Goal: Transaction & Acquisition: Purchase product/service

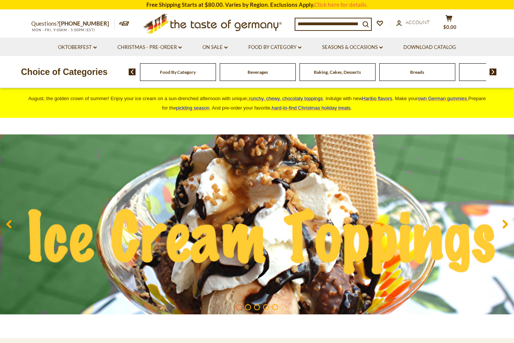
click at [193, 72] on div "Food By Category" at bounding box center [178, 72] width 76 height 18
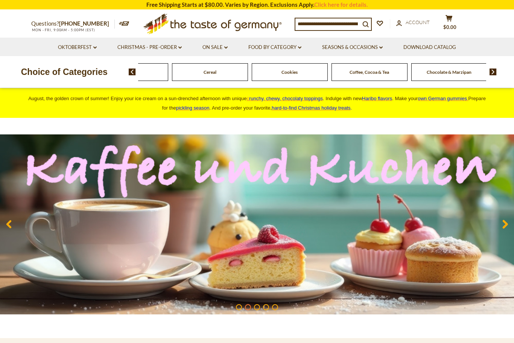
click at [495, 71] on img at bounding box center [493, 72] width 7 height 7
click at [496, 75] on img at bounding box center [493, 72] width 7 height 7
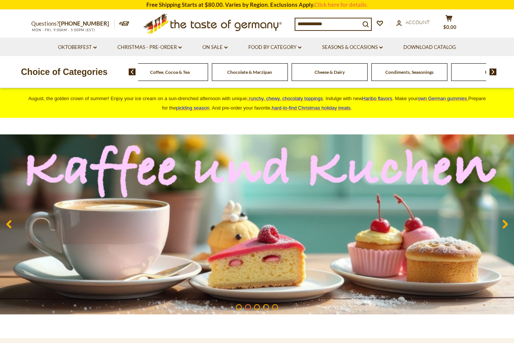
click at [496, 73] on img at bounding box center [493, 72] width 7 height 7
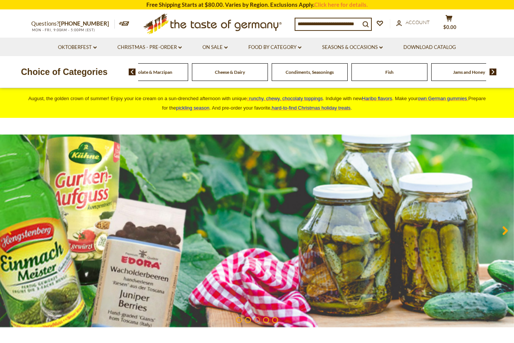
click at [496, 73] on img at bounding box center [493, 72] width 7 height 7
click at [499, 70] on div "Food By Category Beverages Baking, Cakes, Desserts Breads Candy Cereal Cookies …" at bounding box center [322, 72] width 386 height 18
click at [494, 75] on img at bounding box center [493, 72] width 7 height 7
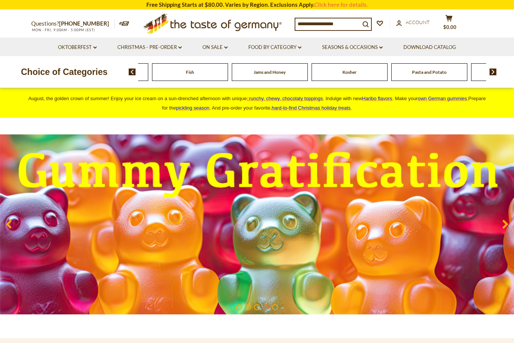
click at [496, 69] on img at bounding box center [493, 72] width 7 height 7
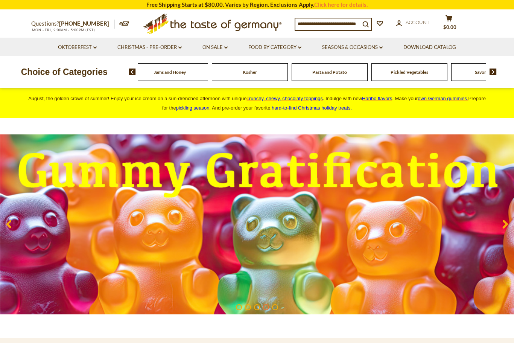
click at [490, 74] on img at bounding box center [493, 72] width 7 height 7
click at [496, 69] on img at bounding box center [493, 72] width 7 height 7
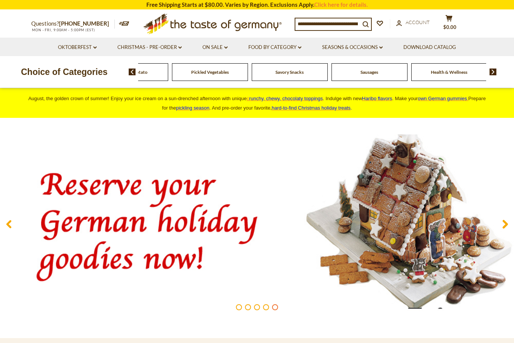
click at [370, 74] on div "Food By Category Beverages Baking, Cakes, Desserts Breads Candy Cereal Cookies …" at bounding box center [312, 72] width 349 height 18
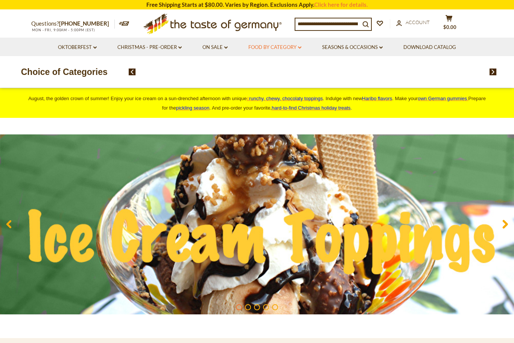
click at [283, 50] on link "Food By Category dropdown_arrow" at bounding box center [274, 47] width 53 height 8
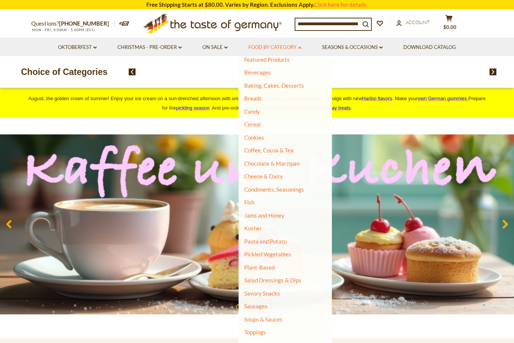
scroll to position [33, 0]
click at [265, 303] on link "Sausages" at bounding box center [255, 306] width 23 height 7
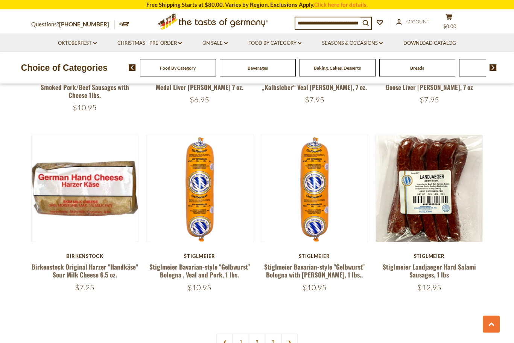
scroll to position [1669, 0]
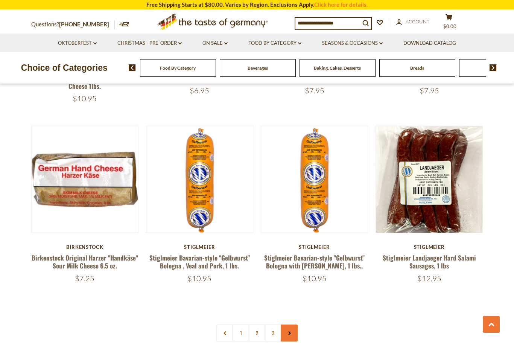
click at [294, 324] on link at bounding box center [289, 332] width 17 height 17
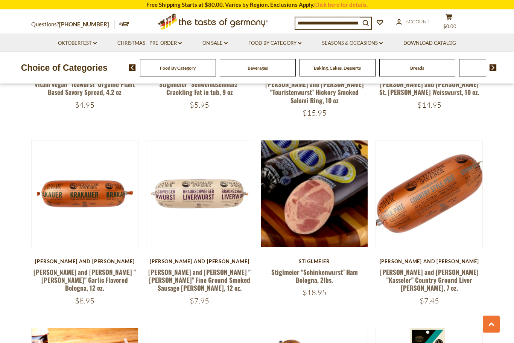
scroll to position [719, 0]
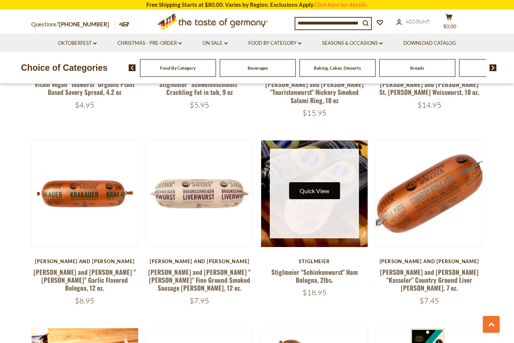
click at [322, 182] on button "Quick View" at bounding box center [314, 190] width 51 height 17
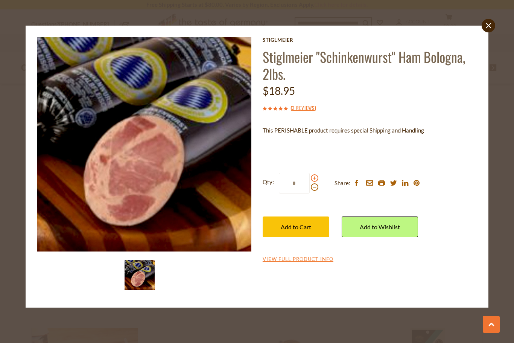
click at [317, 177] on span at bounding box center [315, 178] width 8 height 8
click at [310, 177] on input "*" at bounding box center [294, 183] width 31 height 21
click at [318, 177] on span at bounding box center [315, 178] width 8 height 8
click at [310, 177] on input "*" at bounding box center [294, 183] width 31 height 21
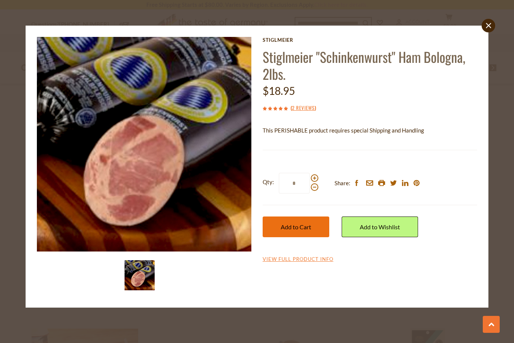
click at [298, 227] on span "Add to Cart" at bounding box center [296, 226] width 30 height 7
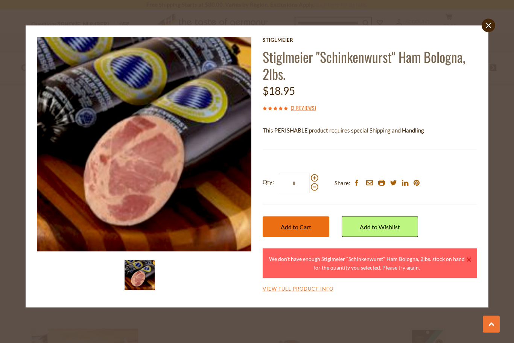
scroll to position [719, 0]
click at [313, 189] on span at bounding box center [315, 187] width 8 height 8
click at [310, 189] on input "*" at bounding box center [294, 183] width 31 height 21
click at [315, 189] on span at bounding box center [315, 187] width 8 height 8
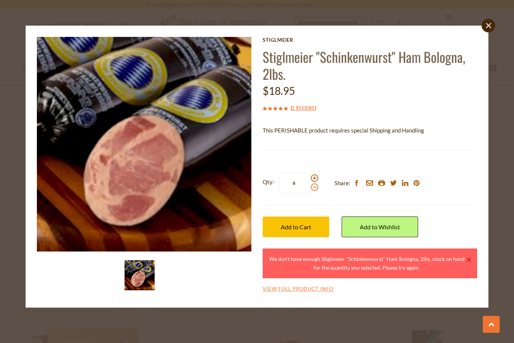
click at [310, 189] on input "*" at bounding box center [294, 183] width 31 height 21
click at [317, 188] on span at bounding box center [315, 187] width 8 height 8
click at [310, 188] on input "*" at bounding box center [294, 183] width 31 height 21
type input "*"
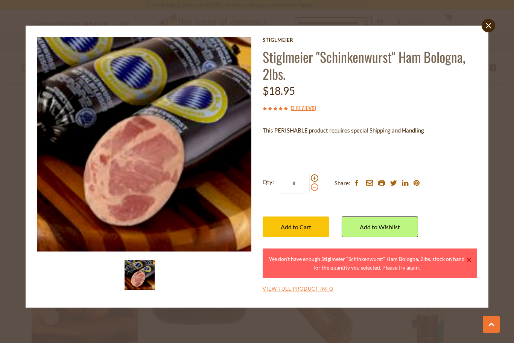
scroll to position [795, 0]
click at [485, 29] on link "close" at bounding box center [489, 26] width 14 height 14
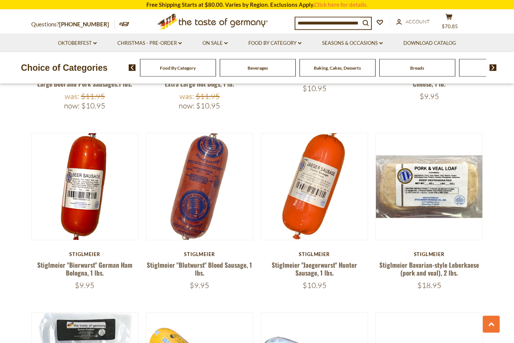
scroll to position [1291, 0]
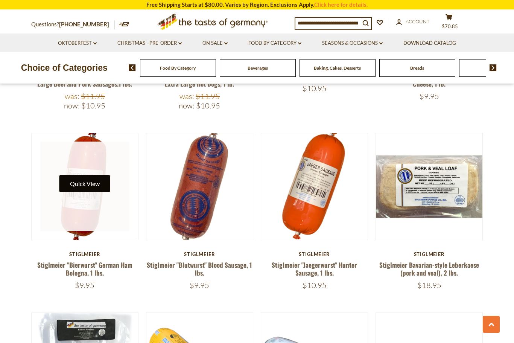
click at [90, 175] on button "Quick View" at bounding box center [84, 183] width 51 height 17
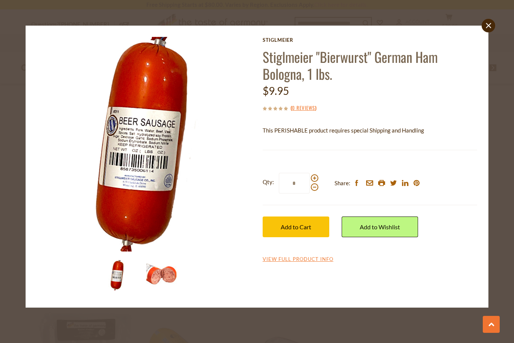
click at [174, 274] on img at bounding box center [161, 275] width 30 height 30
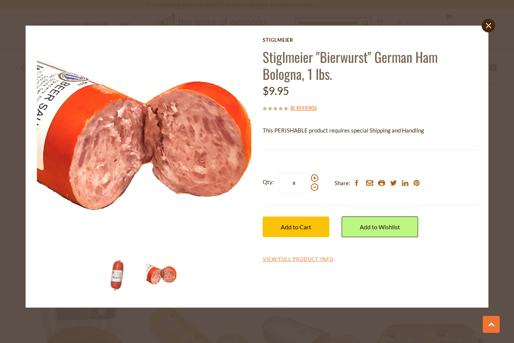
scroll to position [1311, 0]
click at [316, 177] on span at bounding box center [315, 178] width 8 height 8
click at [310, 177] on input "*" at bounding box center [294, 183] width 31 height 21
click at [316, 178] on span at bounding box center [315, 178] width 8 height 8
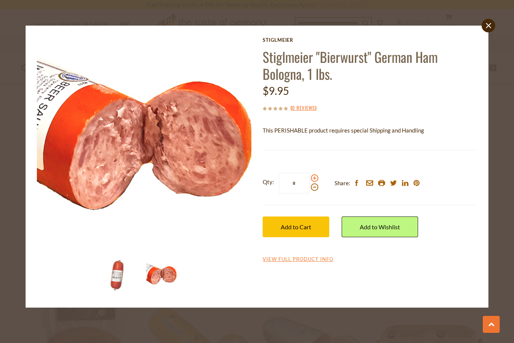
click at [310, 178] on input "*" at bounding box center [294, 183] width 31 height 21
click at [318, 177] on span at bounding box center [315, 178] width 8 height 8
click at [310, 177] on input "*" at bounding box center [294, 183] width 31 height 21
type input "*"
click at [303, 228] on span "Add to Cart" at bounding box center [296, 226] width 30 height 7
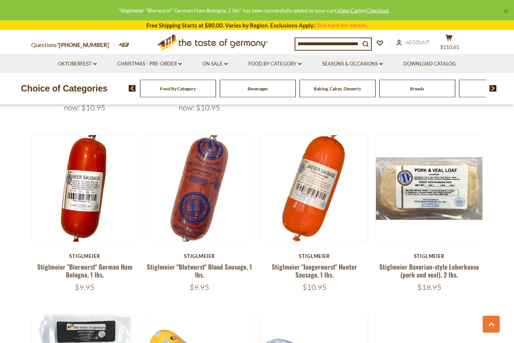
scroll to position [1289, 0]
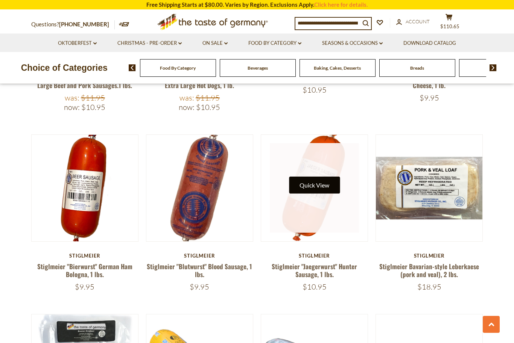
click at [320, 177] on button "Quick View" at bounding box center [314, 185] width 51 height 17
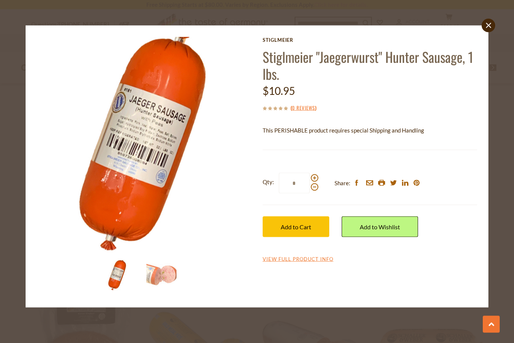
scroll to position [1307, 0]
click at [166, 273] on img at bounding box center [161, 275] width 30 height 30
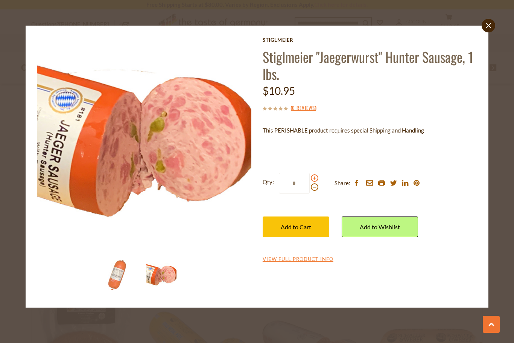
click at [317, 179] on span at bounding box center [315, 178] width 8 height 8
click at [310, 179] on input "*" at bounding box center [294, 183] width 31 height 21
click at [318, 177] on span at bounding box center [315, 178] width 8 height 8
click at [310, 177] on input "*" at bounding box center [294, 183] width 31 height 21
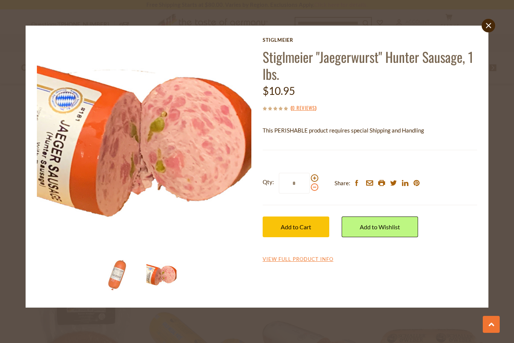
click at [314, 188] on span at bounding box center [315, 187] width 8 height 8
click at [310, 188] on input "*" at bounding box center [294, 183] width 31 height 21
type input "*"
click at [308, 224] on span "Add to Cart" at bounding box center [296, 226] width 30 height 7
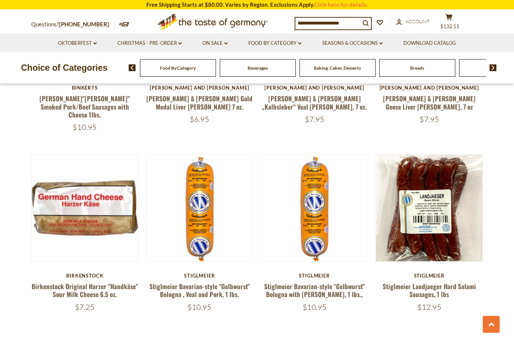
scroll to position [1636, 0]
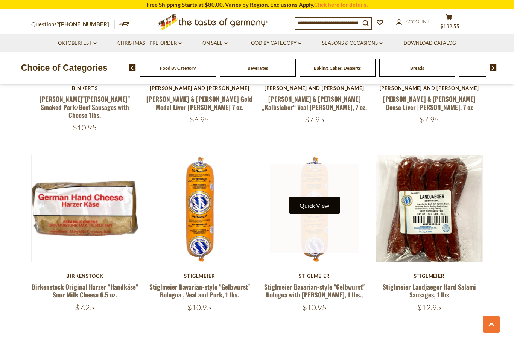
click at [317, 197] on button "Quick View" at bounding box center [314, 205] width 51 height 17
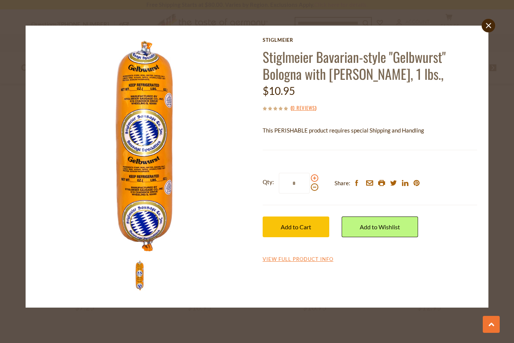
click at [318, 177] on span at bounding box center [315, 178] width 8 height 8
click at [310, 177] on input "*" at bounding box center [294, 183] width 31 height 21
type input "*"
click at [301, 227] on span "Add to Cart" at bounding box center [296, 226] width 30 height 7
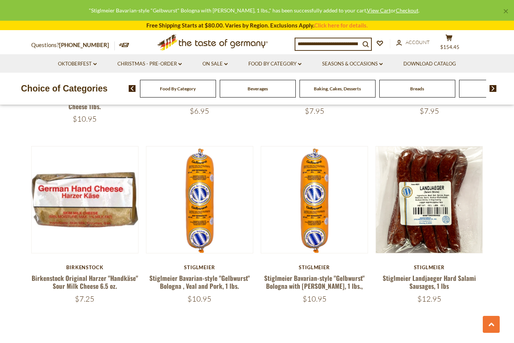
scroll to position [1645, 0]
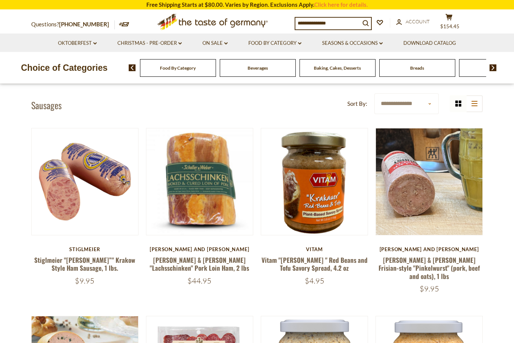
scroll to position [182, 0]
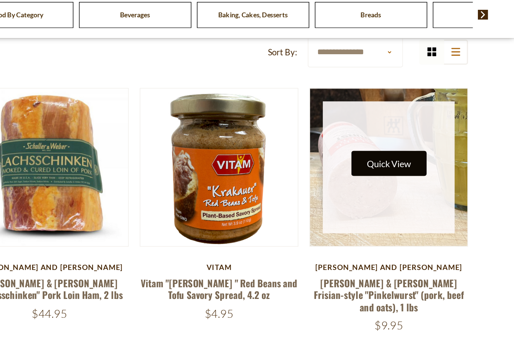
click at [404, 160] on button "Quick View" at bounding box center [429, 168] width 51 height 17
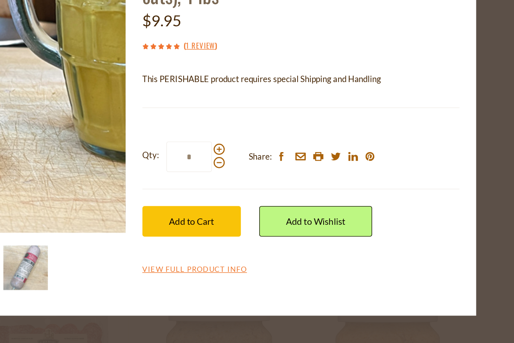
scroll to position [206, 0]
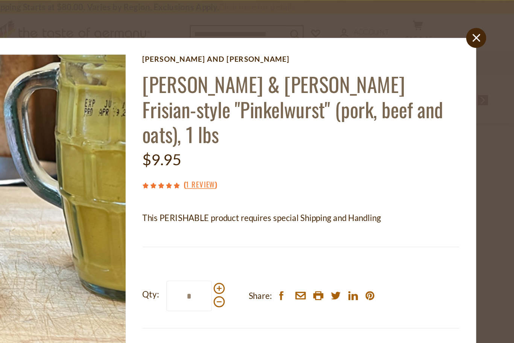
scroll to position [1694, 0]
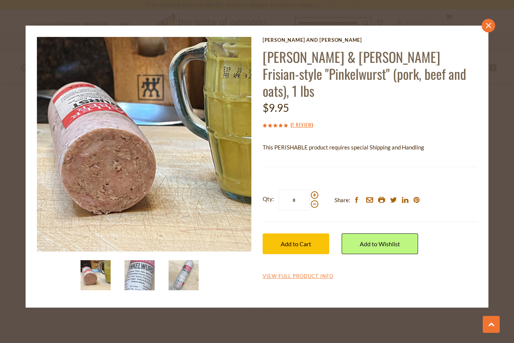
click at [486, 28] on link "close" at bounding box center [489, 26] width 14 height 14
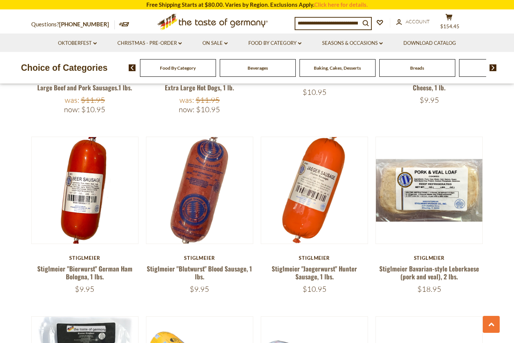
scroll to position [1286, 0]
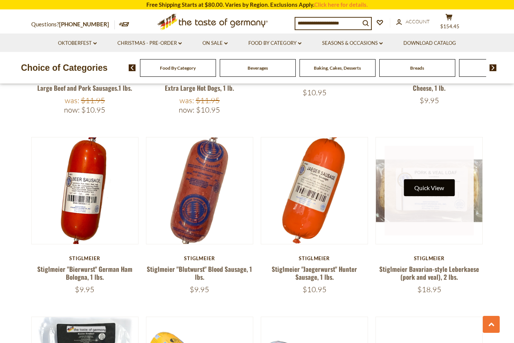
click at [430, 179] on button "Quick View" at bounding box center [429, 187] width 51 height 17
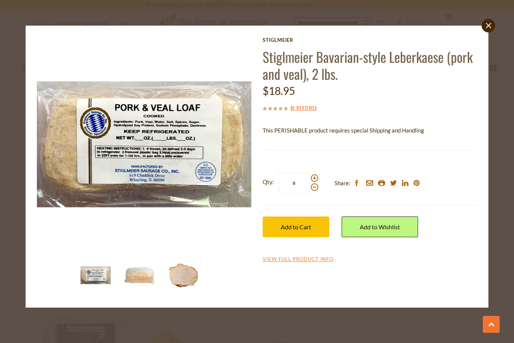
click at [191, 274] on img at bounding box center [184, 275] width 30 height 30
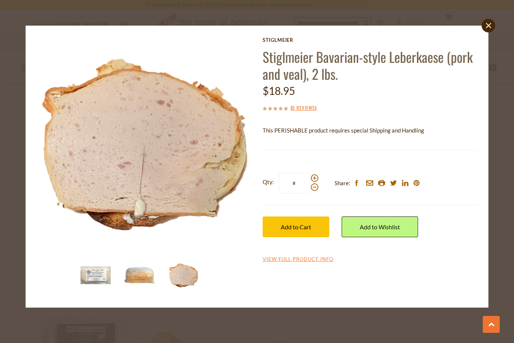
click at [139, 273] on img at bounding box center [140, 275] width 30 height 30
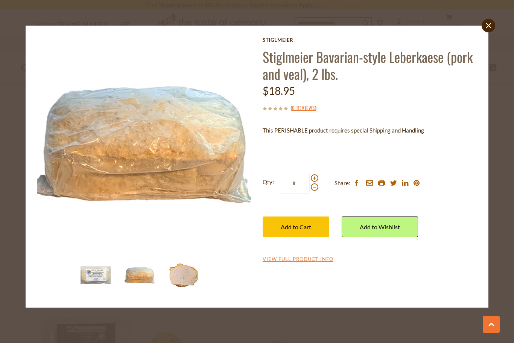
click at [184, 274] on img at bounding box center [184, 275] width 30 height 30
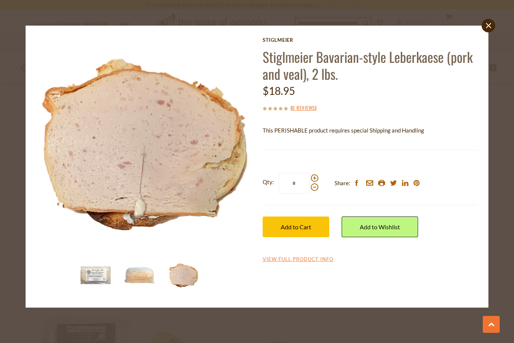
click at [454, 284] on div "Stiglmeier Stiglmeier Bavarian-style Leberkaese (pork and veal), 2 lbs. $18.95 …" at bounding box center [256, 166] width 451 height 259
click at [302, 226] on span "Add to Cart" at bounding box center [296, 226] width 30 height 7
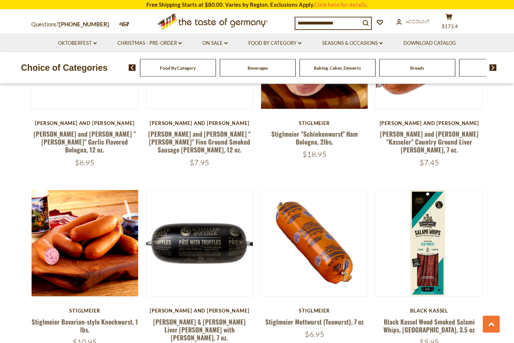
scroll to position [857, 0]
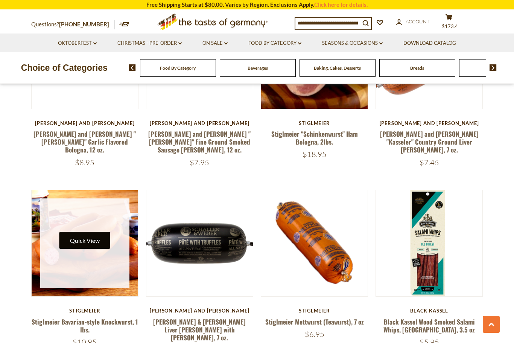
click at [85, 232] on button "Quick View" at bounding box center [84, 240] width 51 height 17
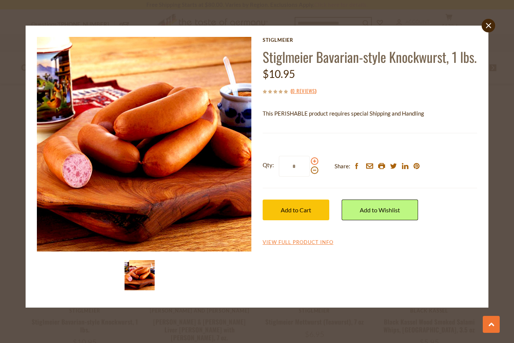
click at [317, 165] on span at bounding box center [315, 161] width 8 height 8
click at [310, 177] on input "*" at bounding box center [294, 166] width 31 height 21
type input "*"
click at [300, 220] on button "Add to Cart" at bounding box center [296, 209] width 67 height 21
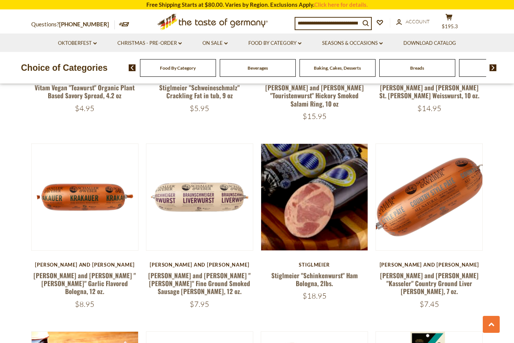
scroll to position [715, 0]
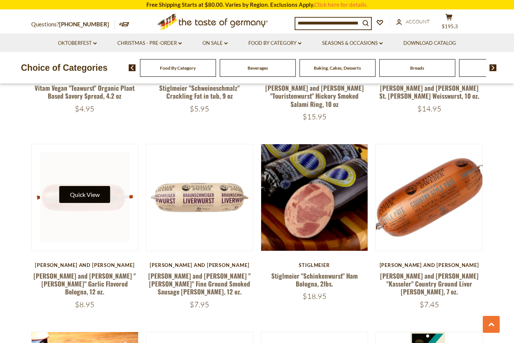
click at [91, 186] on button "Quick View" at bounding box center [84, 194] width 51 height 17
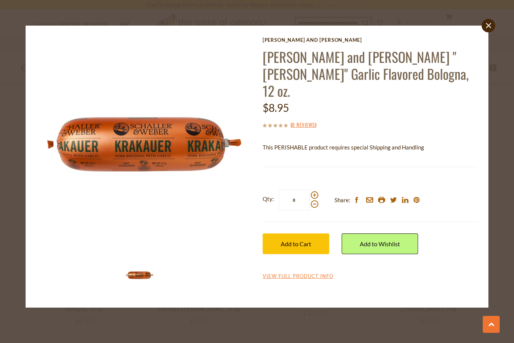
scroll to position [700, 0]
click at [492, 31] on link "close" at bounding box center [489, 26] width 14 height 14
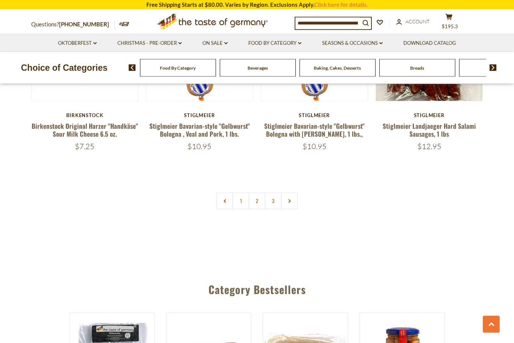
scroll to position [1800, 0]
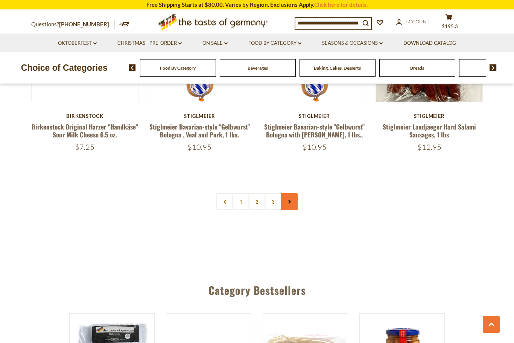
click at [295, 193] on link at bounding box center [289, 201] width 17 height 17
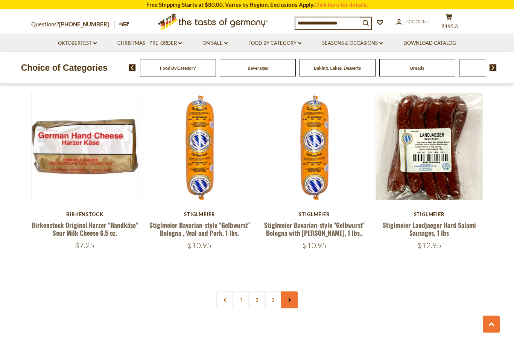
scroll to position [1702, 0]
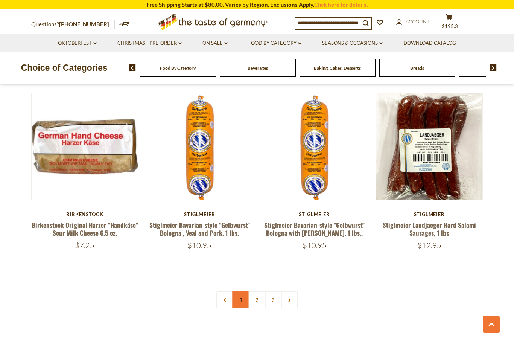
click at [246, 291] on link "1" at bounding box center [241, 299] width 17 height 17
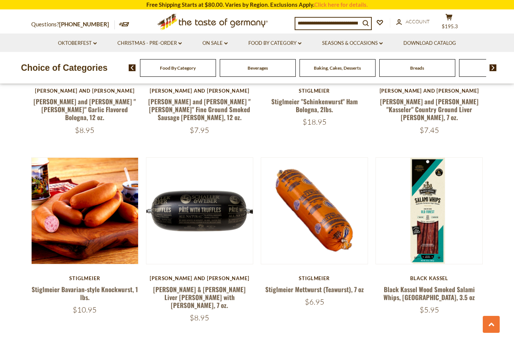
scroll to position [893, 0]
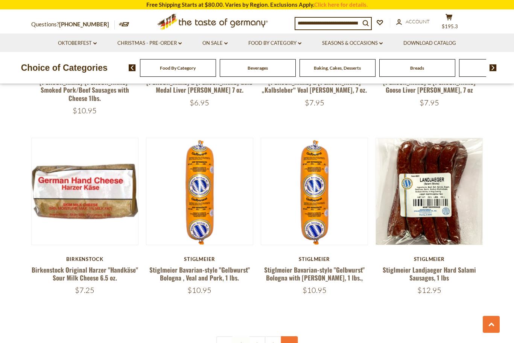
click at [296, 336] on link at bounding box center [289, 344] width 17 height 17
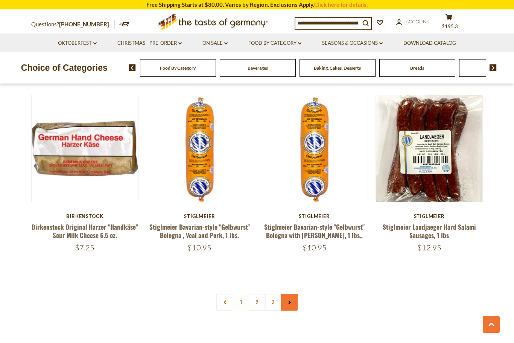
scroll to position [1702, 0]
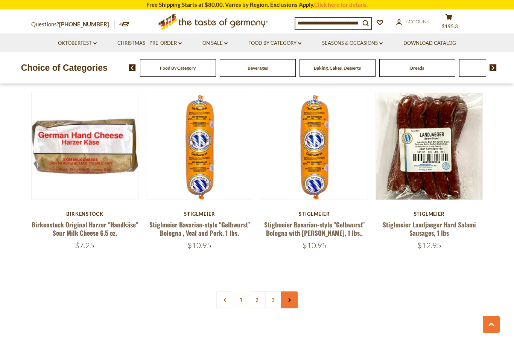
click at [295, 291] on link at bounding box center [289, 299] width 17 height 17
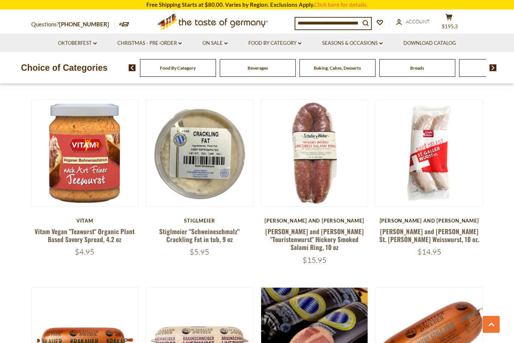
scroll to position [575, 0]
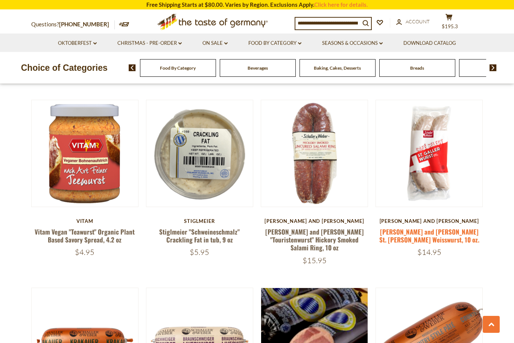
click at [430, 227] on link "Schaller and Weber St. Galler Weisswurst, 10 oz." at bounding box center [429, 235] width 100 height 17
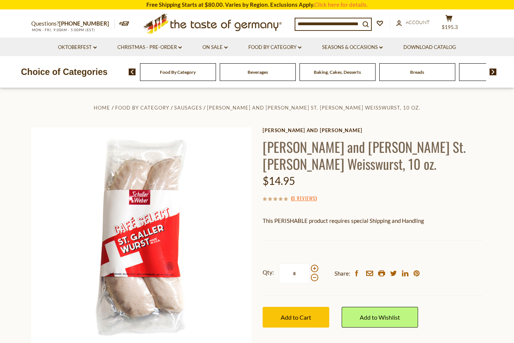
click at [186, 73] on span "Food By Category" at bounding box center [178, 72] width 36 height 6
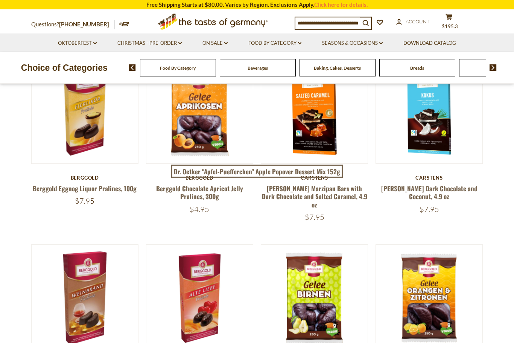
scroll to position [79, 0]
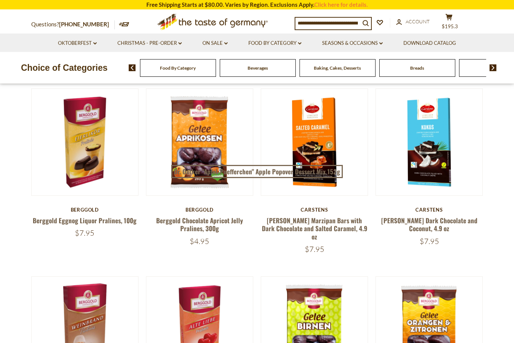
click at [184, 69] on div "Beverages" at bounding box center [178, 68] width 76 height 18
click at [499, 66] on div "Food By Category Beverages Baking, Cakes, Desserts Breads Candy Cereal Cookies …" at bounding box center [322, 68] width 386 height 18
click at [494, 69] on img at bounding box center [493, 67] width 7 height 7
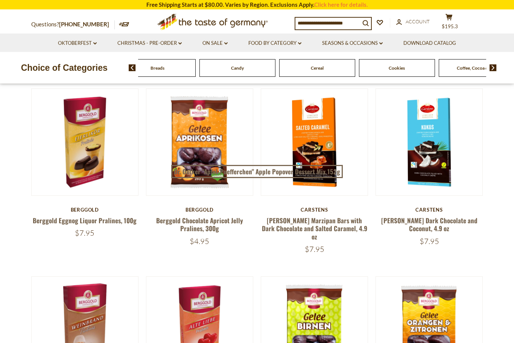
click at [496, 66] on img at bounding box center [493, 67] width 7 height 7
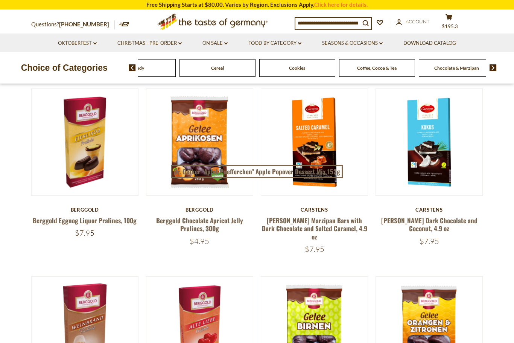
click at [496, 69] on img at bounding box center [493, 67] width 7 height 7
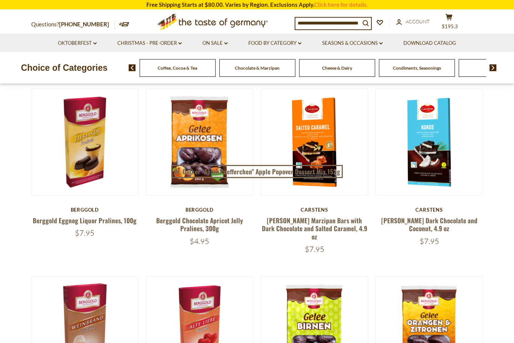
click at [496, 67] on img at bounding box center [493, 67] width 7 height 7
click at [500, 66] on div "Food By Category Beverages Baking, Cakes, Desserts Breads Candy Cereal Cookies …" at bounding box center [322, 68] width 386 height 18
click at [496, 70] on img at bounding box center [493, 67] width 7 height 7
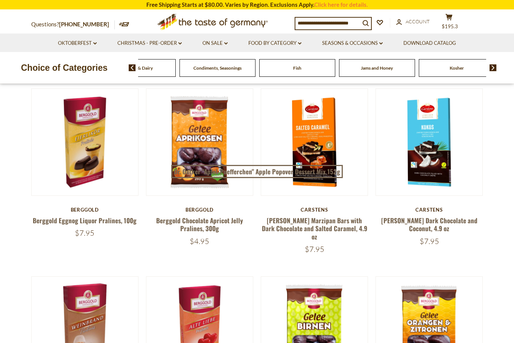
click at [495, 69] on img at bounding box center [493, 67] width 7 height 7
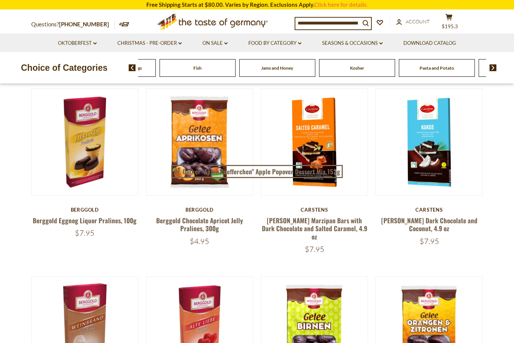
click at [496, 65] on img at bounding box center [493, 67] width 7 height 7
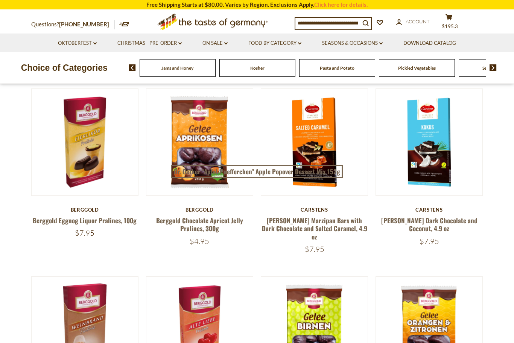
click at [496, 67] on img at bounding box center [493, 67] width 7 height 7
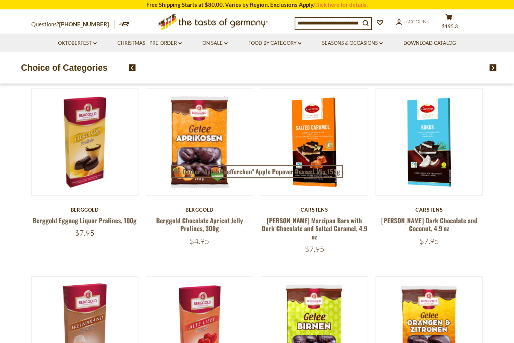
click at [474, 69] on div "Food By Category Beverages Baking, Cakes, Desserts Breads Candy Cereal Cookies …" at bounding box center [312, 68] width 349 height 18
click at [495, 70] on img at bounding box center [493, 67] width 7 height 7
click at [373, 67] on div "Food By Category Beverages Baking, Cakes, Desserts Breads Candy Cereal Cookies …" at bounding box center [312, 68] width 349 height 18
click at [495, 69] on img at bounding box center [493, 67] width 7 height 7
click at [377, 69] on div "Food By Category Beverages Baking, Cakes, Desserts Breads Candy Cereal Cookies …" at bounding box center [312, 68] width 349 height 18
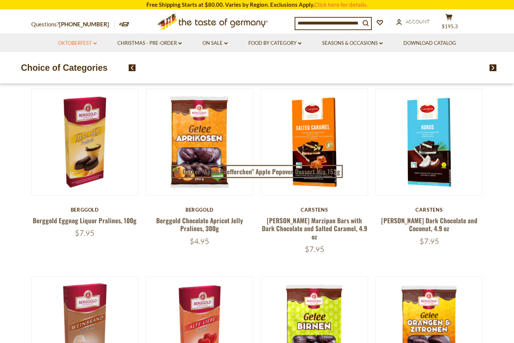
click at [95, 44] on icon "dropdown_arrow" at bounding box center [94, 43] width 3 height 3
click at [90, 75] on link "Oktoberfest Foods" at bounding box center [77, 75] width 46 height 7
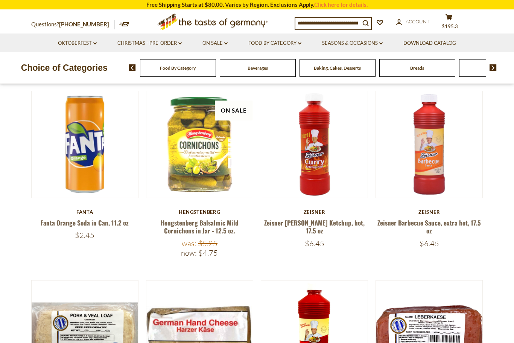
scroll to position [81, 0]
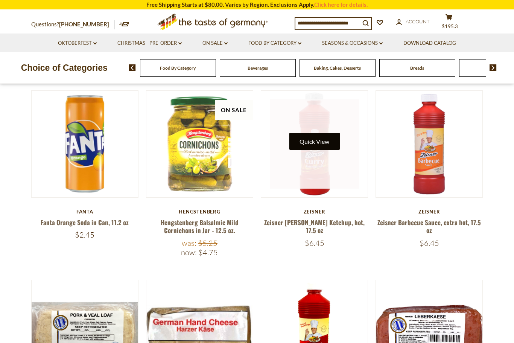
click at [317, 140] on button "Quick View" at bounding box center [314, 141] width 51 height 17
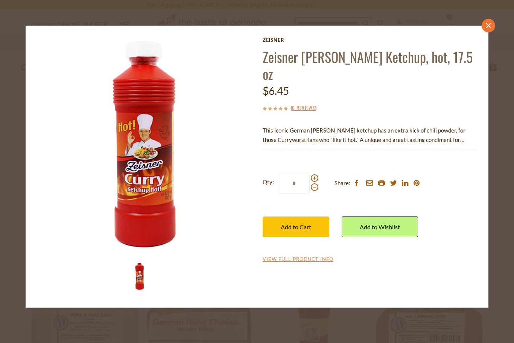
click at [488, 26] on icon at bounding box center [488, 25] width 5 height 5
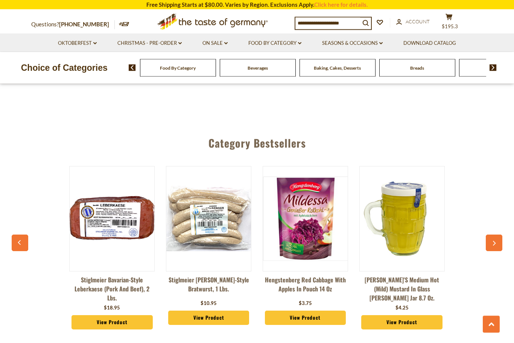
scroll to position [1371, 0]
click at [216, 201] on img at bounding box center [208, 218] width 85 height 85
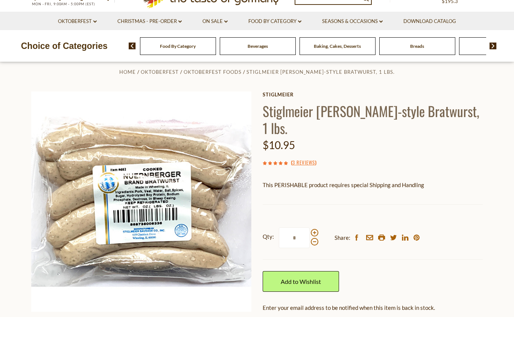
scroll to position [13, 0]
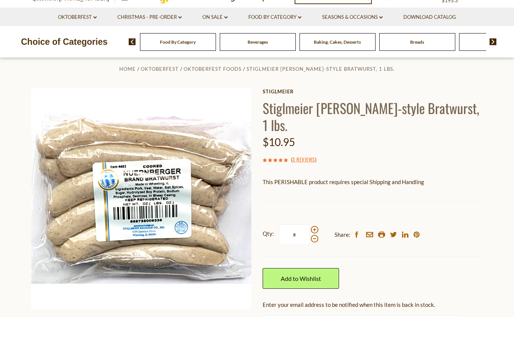
click at [318, 252] on div at bounding box center [315, 260] width 8 height 17
click at [310, 250] on input "*" at bounding box center [294, 260] width 31 height 21
click at [317, 252] on span at bounding box center [315, 256] width 8 height 8
click at [310, 250] on input "*" at bounding box center [294, 260] width 31 height 21
click at [318, 261] on span at bounding box center [315, 265] width 8 height 8
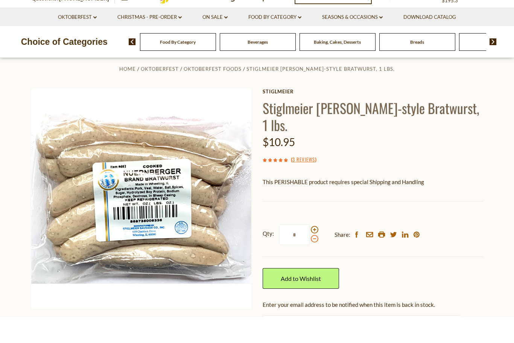
click at [310, 250] on input "*" at bounding box center [294, 260] width 31 height 21
click at [315, 252] on span at bounding box center [315, 256] width 8 height 8
click at [310, 250] on input "*" at bounding box center [294, 260] width 31 height 21
click at [317, 261] on span at bounding box center [315, 265] width 8 height 8
click at [310, 250] on input "*" at bounding box center [294, 260] width 31 height 21
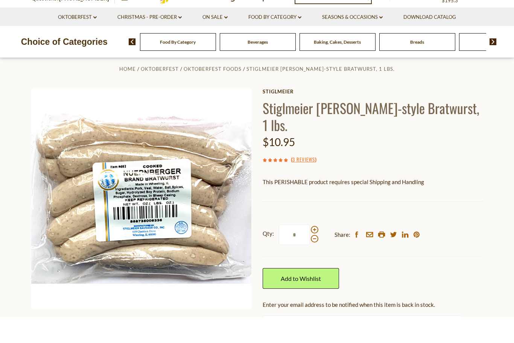
click at [316, 250] on label "Qty: *" at bounding box center [291, 260] width 56 height 21
click at [310, 250] on input "*" at bounding box center [294, 260] width 31 height 21
click at [316, 252] on span at bounding box center [315, 256] width 8 height 8
click at [310, 250] on input "*" at bounding box center [294, 260] width 31 height 21
type input "*"
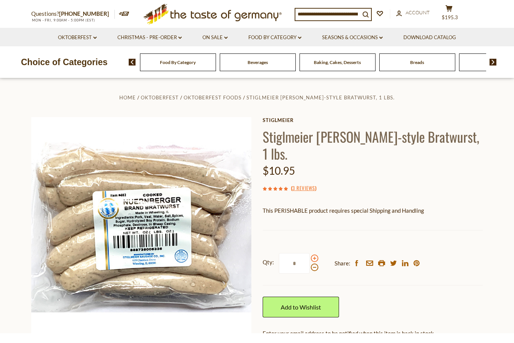
scroll to position [0, 0]
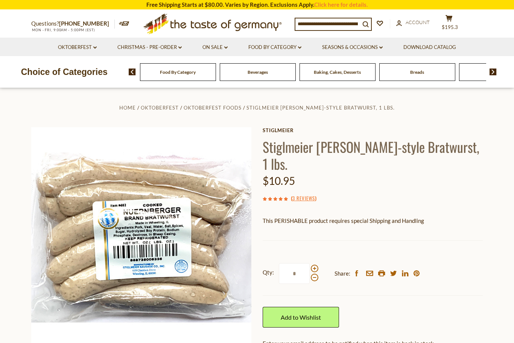
click at [312, 23] on input at bounding box center [327, 23] width 65 height 11
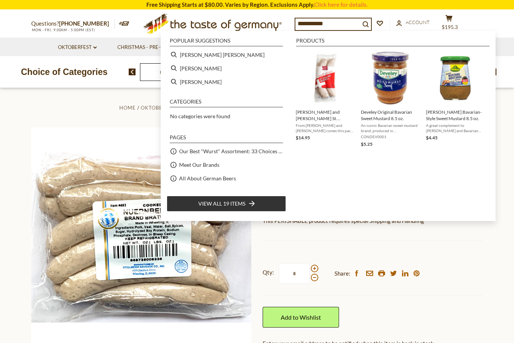
click at [233, 206] on span "View all 19 items" at bounding box center [221, 203] width 47 height 8
type input "**********"
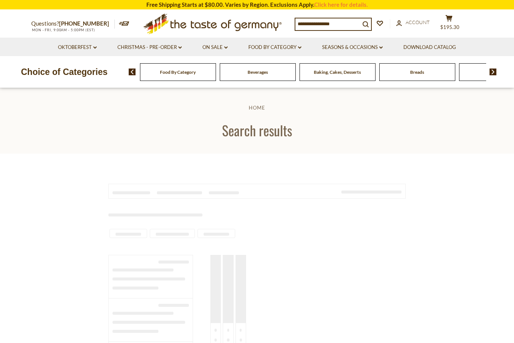
type input "**********"
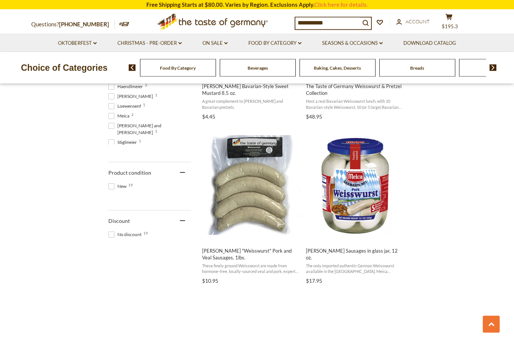
scroll to position [429, 0]
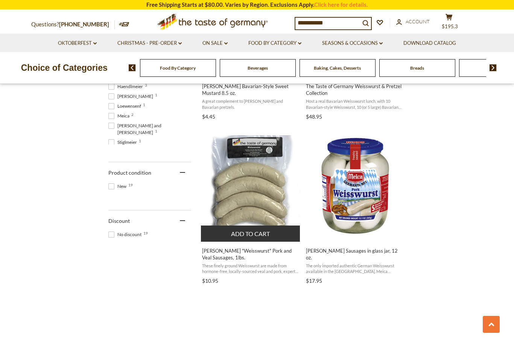
click at [260, 199] on img "Binkert's" at bounding box center [251, 185] width 100 height 100
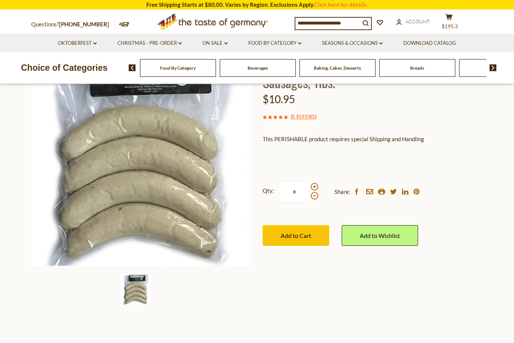
scroll to position [79, 0]
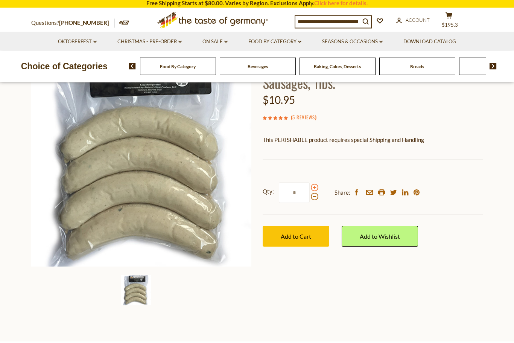
click at [316, 186] on span at bounding box center [315, 190] width 8 height 8
click at [310, 186] on input "*" at bounding box center [294, 194] width 31 height 21
type input "*"
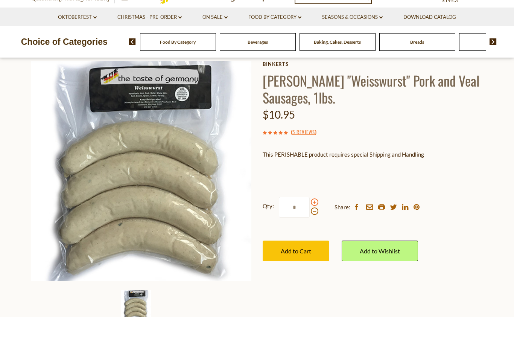
scroll to position [41, 0]
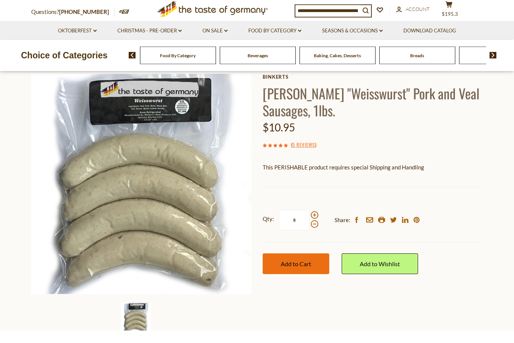
click at [309, 273] on span "Add to Cart" at bounding box center [296, 276] width 30 height 7
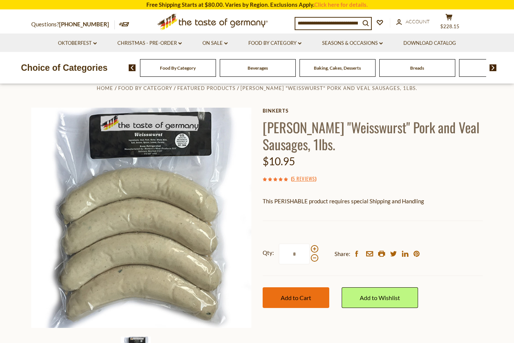
scroll to position [0, 0]
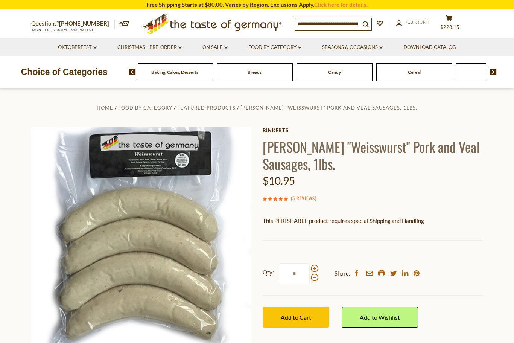
click at [53, 74] on div "Beverages" at bounding box center [15, 72] width 76 height 18
click at [135, 70] on img at bounding box center [132, 72] width 7 height 7
click at [132, 73] on img at bounding box center [132, 72] width 7 height 7
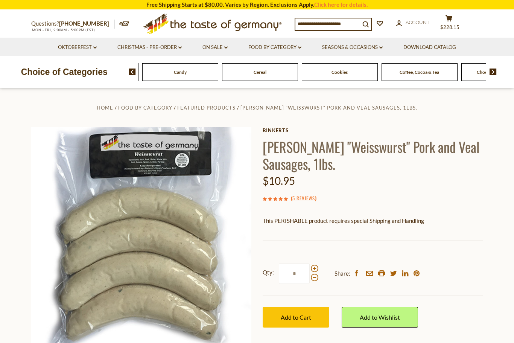
click at [132, 74] on img at bounding box center [132, 72] width 7 height 7
click at [131, 73] on img at bounding box center [132, 72] width 7 height 7
click at [302, 73] on div "Food By Category Beverages Baking, Cakes, Desserts Breads Candy Cereal Cookies …" at bounding box center [486, 72] width 1516 height 18
click at [203, 74] on span "Condiments, Seasonings" at bounding box center [179, 72] width 48 height 6
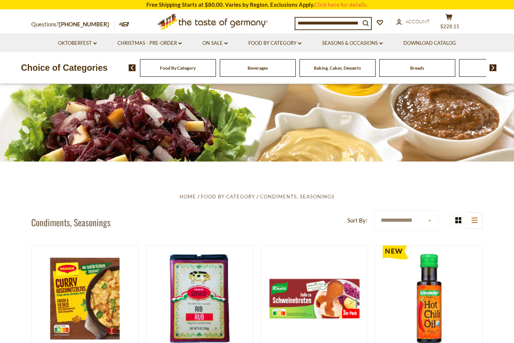
scroll to position [13, 0]
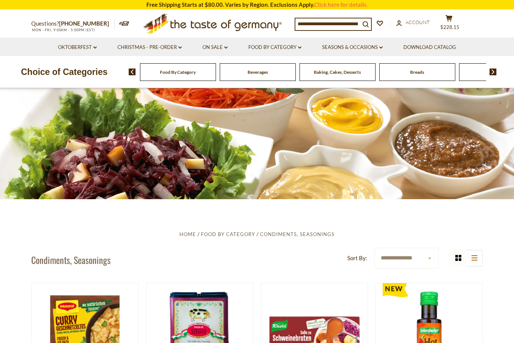
click at [332, 28] on input at bounding box center [327, 23] width 65 height 11
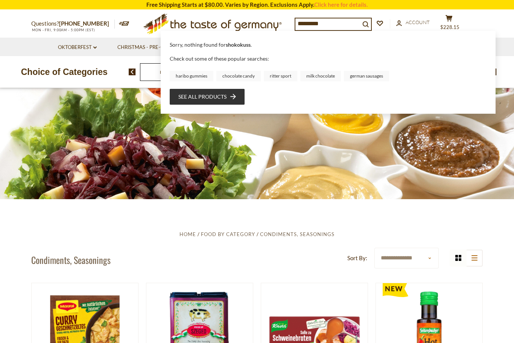
type input "*********"
click at [209, 99] on link "See all products" at bounding box center [207, 97] width 58 height 8
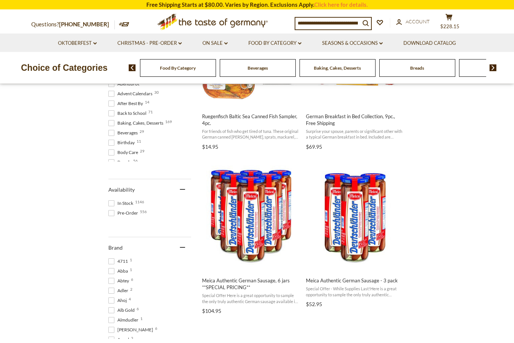
scroll to position [229, 0]
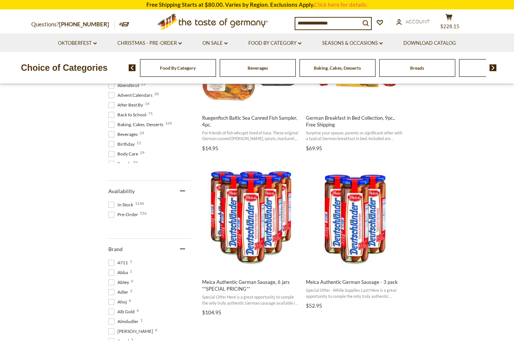
click at [352, 21] on input at bounding box center [327, 23] width 65 height 11
click at [346, 20] on input at bounding box center [327, 23] width 65 height 11
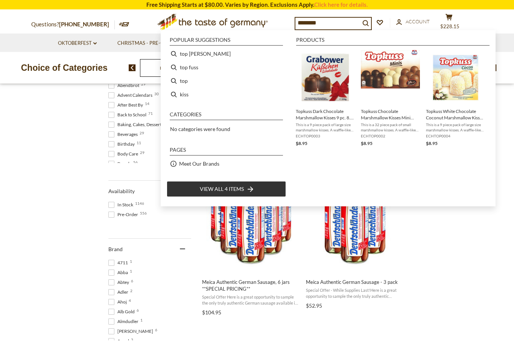
type input "********"
click at [327, 77] on img "Topkuss Dark Chocolate Marshmallow Kisses 9 pc. 8.8 oz Extra Large" at bounding box center [325, 77] width 55 height 55
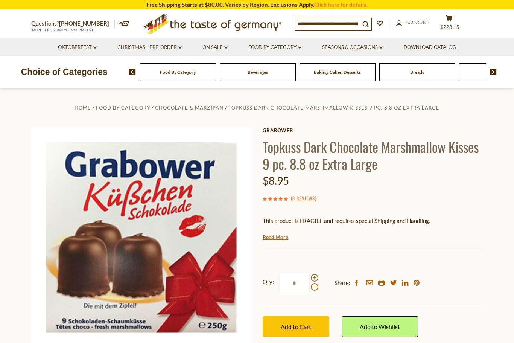
click at [342, 27] on input at bounding box center [327, 23] width 65 height 11
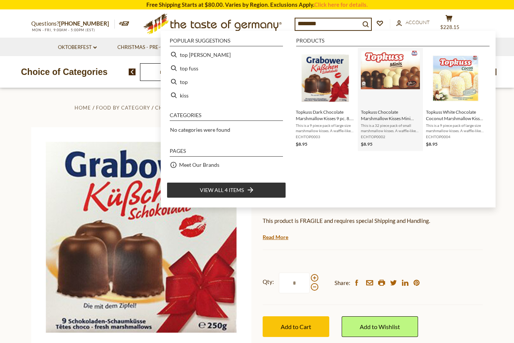
type input "********"
click at [391, 125] on span "This is a 32 piece pack of small marshmallow kisses. A waffle-like cookie base …" at bounding box center [390, 128] width 59 height 11
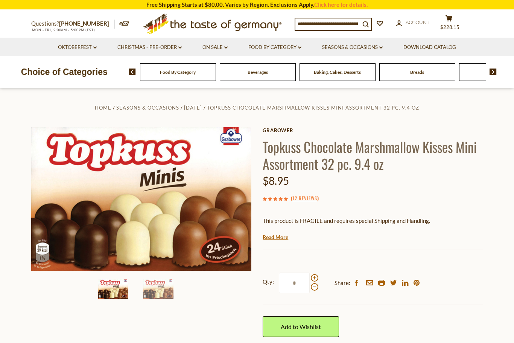
click at [345, 21] on input at bounding box center [327, 23] width 65 height 11
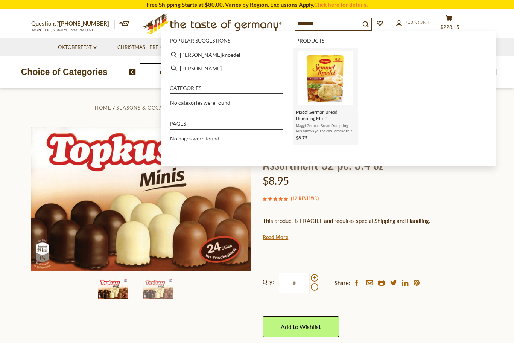
type input "******"
click at [326, 78] on img "Instant Search Results" at bounding box center [325, 78] width 55 height 55
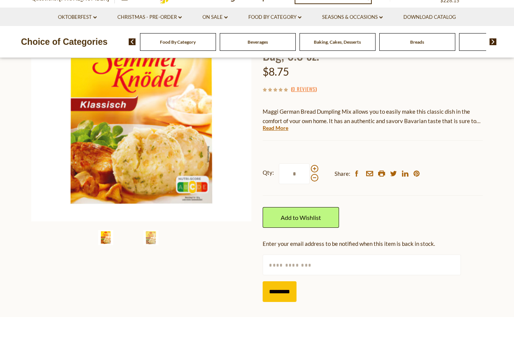
scroll to position [100, 0]
click at [318, 190] on div at bounding box center [315, 198] width 8 height 17
click at [310, 189] on input "*" at bounding box center [294, 199] width 31 height 21
click at [317, 190] on span at bounding box center [315, 194] width 8 height 8
click at [310, 189] on input "*" at bounding box center [294, 199] width 31 height 21
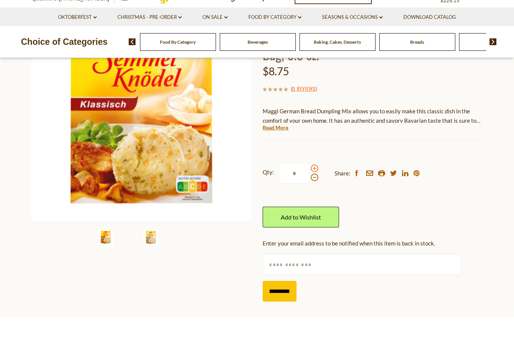
type input "*"
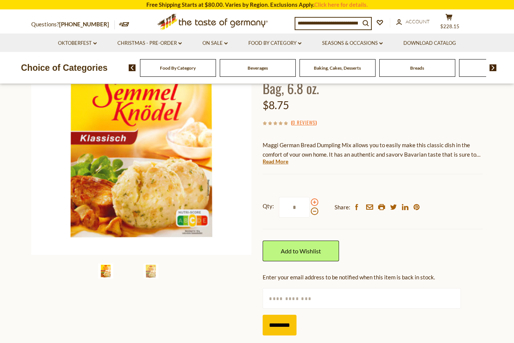
scroll to position [91, 0]
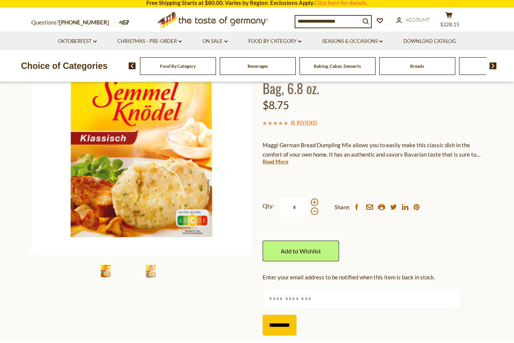
click at [322, 196] on div "Qty: * Share: facebook email printer twitter linkedin pinterest" at bounding box center [373, 209] width 220 height 44
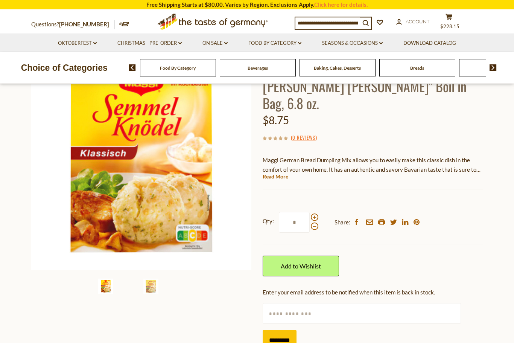
scroll to position [0, 0]
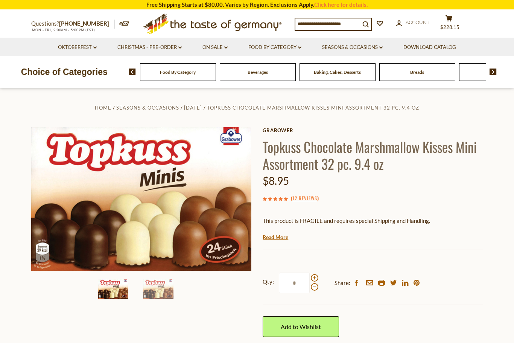
click at [326, 24] on input at bounding box center [327, 23] width 65 height 11
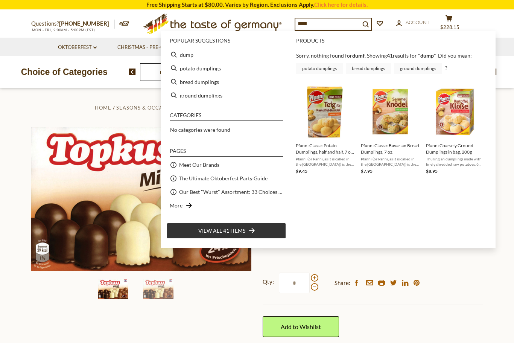
type input "****"
click at [460, 114] on img "Pfanni Coarsely Ground Dumplings in bag, 200g" at bounding box center [455, 111] width 55 height 55
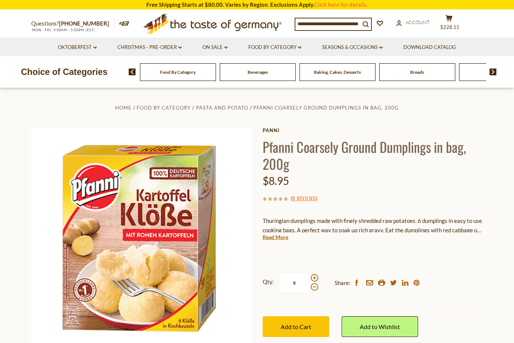
click at [338, 23] on input at bounding box center [327, 23] width 65 height 11
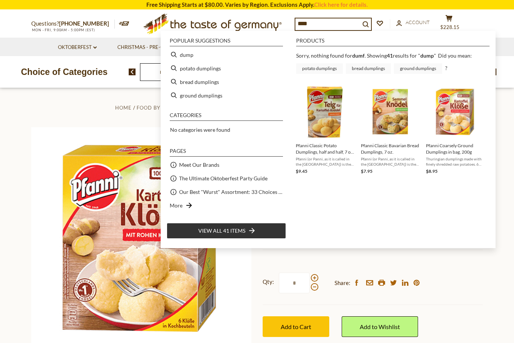
type input "****"
click at [327, 109] on img "Pfanni Classic Potato Dumplings, half and half, 7 oz, 9 pc" at bounding box center [325, 111] width 55 height 55
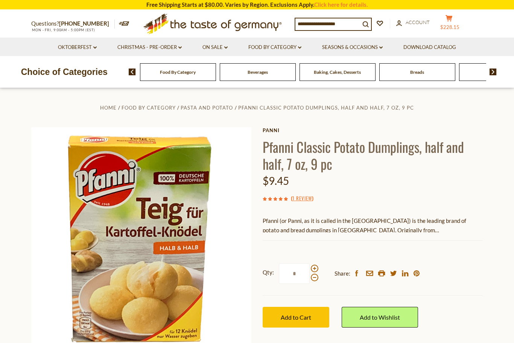
click at [457, 23] on button "cart $228.15" at bounding box center [449, 24] width 23 height 19
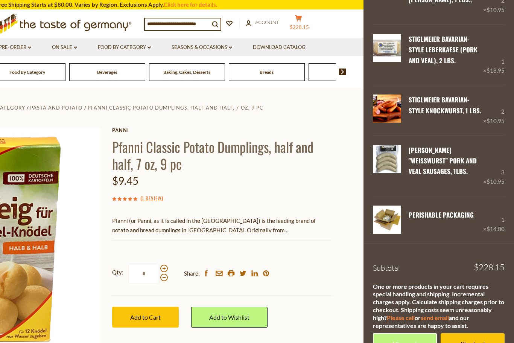
scroll to position [257, 0]
click at [479, 333] on link "Checkout" at bounding box center [473, 343] width 64 height 21
